Goal: Find contact information: Find contact information

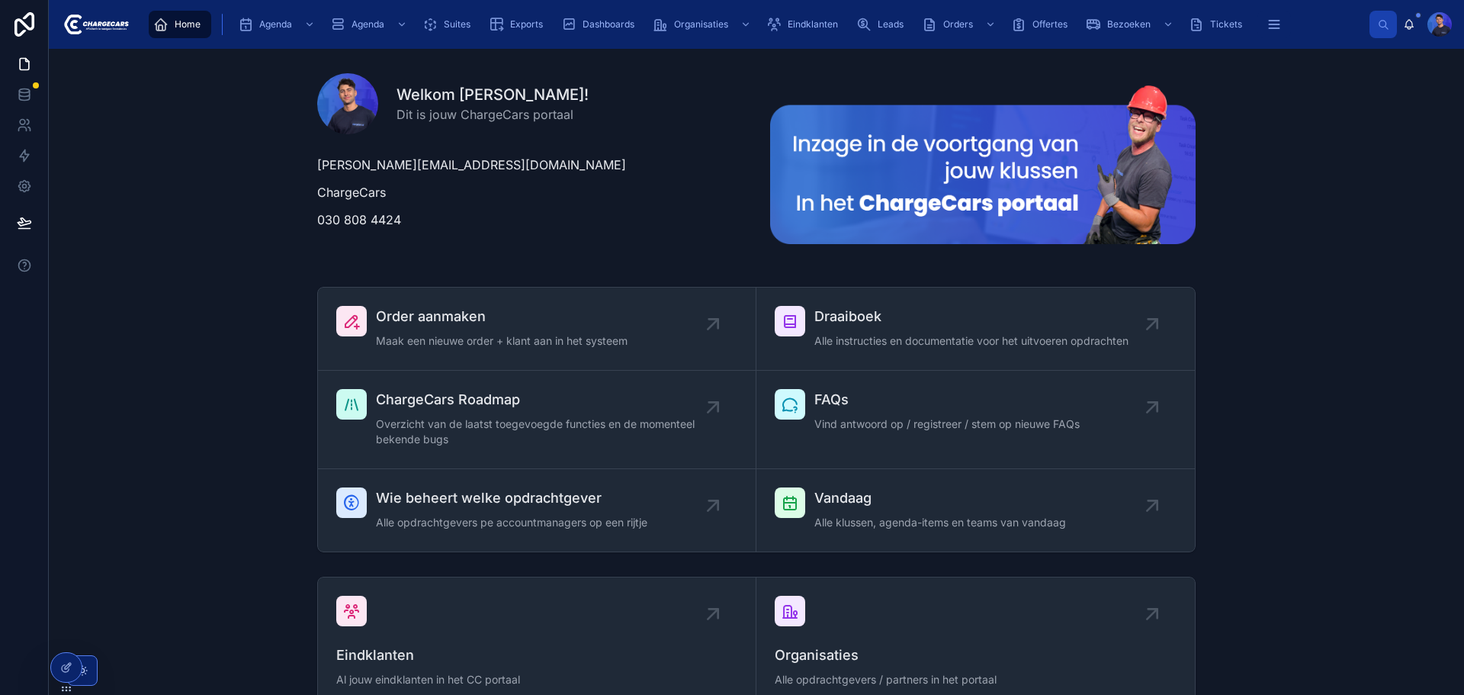
drag, startPoint x: 664, startPoint y: 212, endPoint x: 645, endPoint y: 215, distance: 19.3
click at [654, 217] on p "030 808 4424" at bounding box center [530, 219] width 426 height 18
click at [654, 127] on div "Welkom Lorenzo! Dit is jouw ChargeCars portaal" at bounding box center [530, 103] width 426 height 61
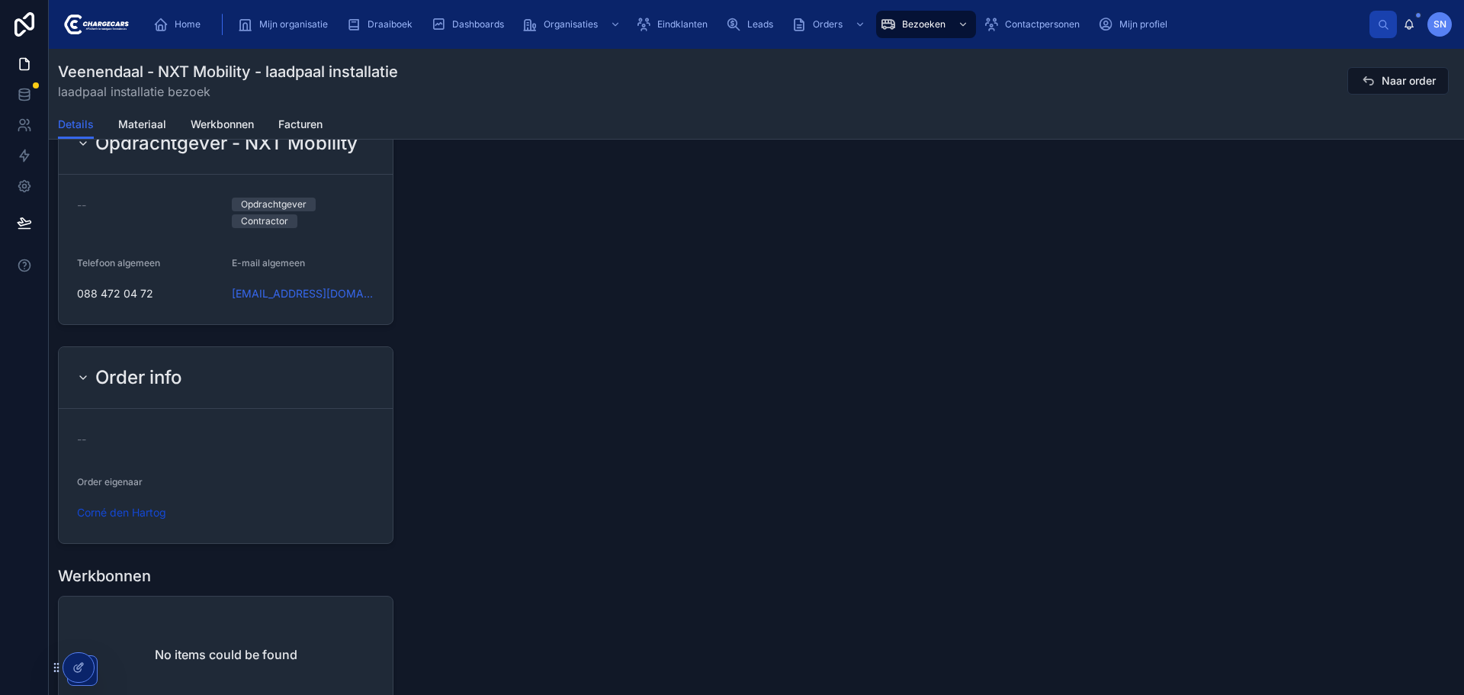
scroll to position [173, 0]
click at [770, 113] on div "Details Materiaal Werkbonnen Facturen" at bounding box center [756, 124] width 1397 height 29
click at [732, 82] on div "Veenendaal - NXT Mobility - laadpaal installatie laadpaal installatie bezoek Na…" at bounding box center [756, 81] width 1397 height 40
click at [1203, 82] on div "Veenendaal - NXT Mobility - laadpaal installatie laadpaal installatie bezoek Na…" at bounding box center [756, 81] width 1397 height 40
click at [639, 96] on div "Veenendaal - NXT Mobility - laadpaal installatie laadpaal installatie bezoek Na…" at bounding box center [756, 81] width 1397 height 40
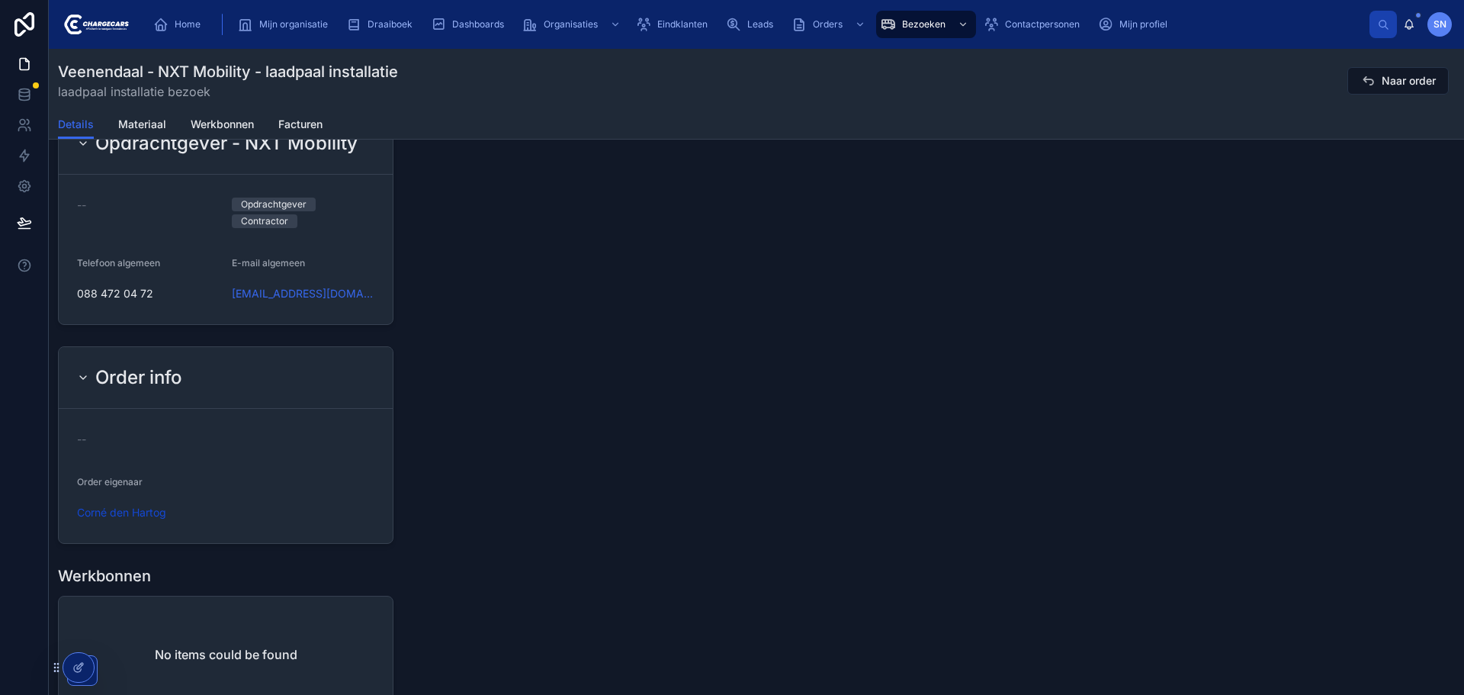
click at [915, 115] on div "Details Materiaal Werkbonnen Facturen" at bounding box center [756, 124] width 1397 height 29
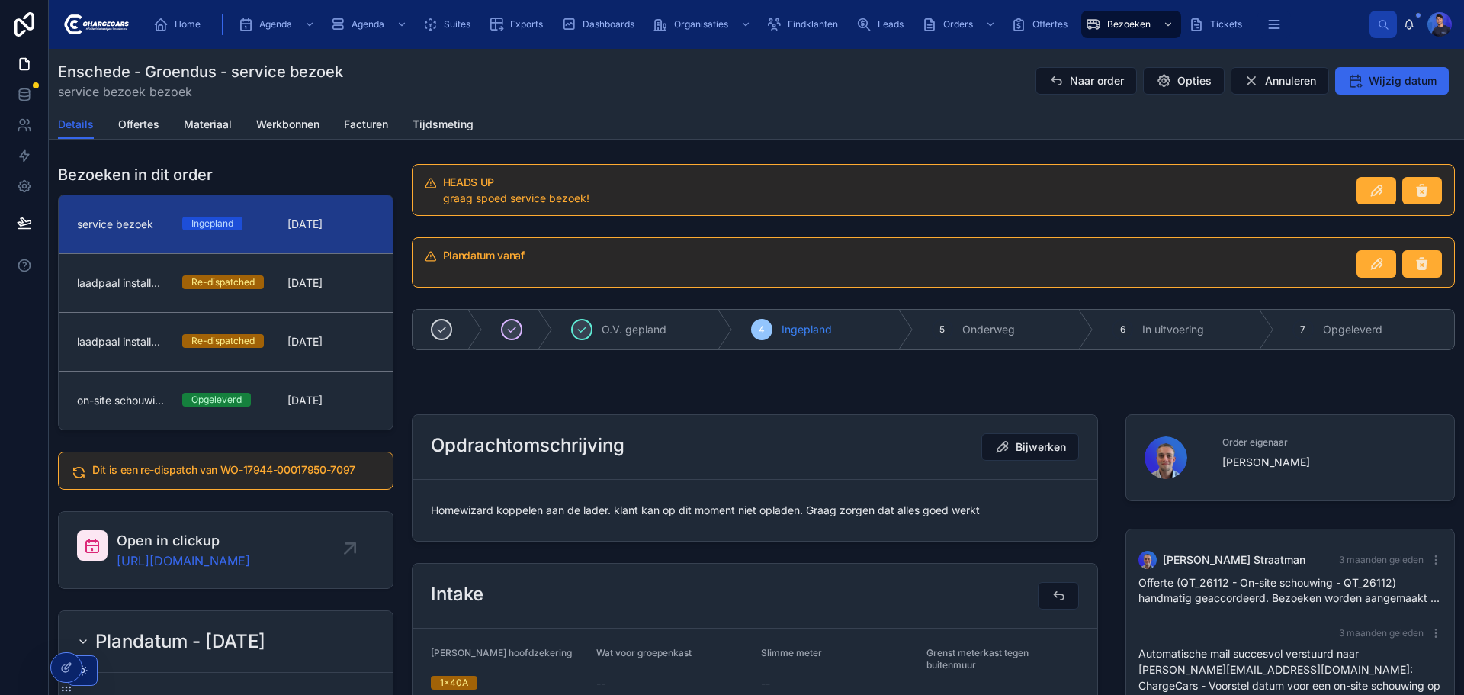
scroll to position [769, 0]
